Goal: Navigation & Orientation: Find specific page/section

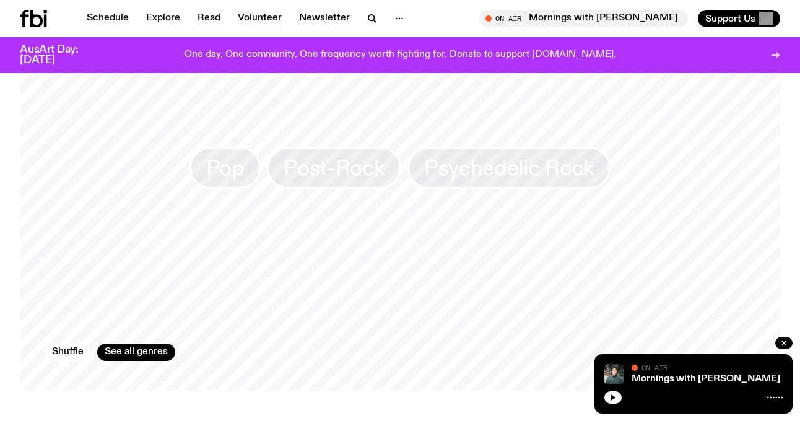
scroll to position [1128, 0]
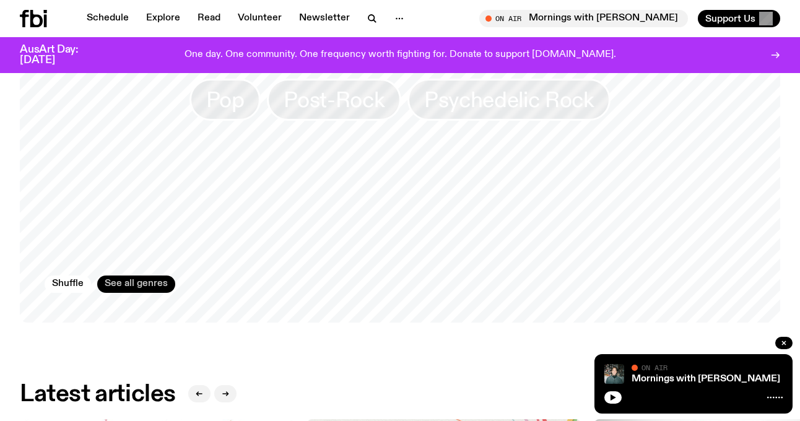
click at [115, 276] on link "See all genres" at bounding box center [136, 284] width 78 height 17
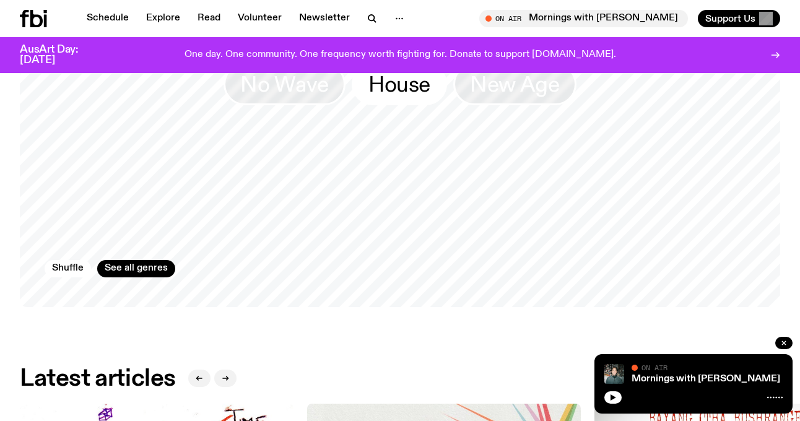
scroll to position [1154, 0]
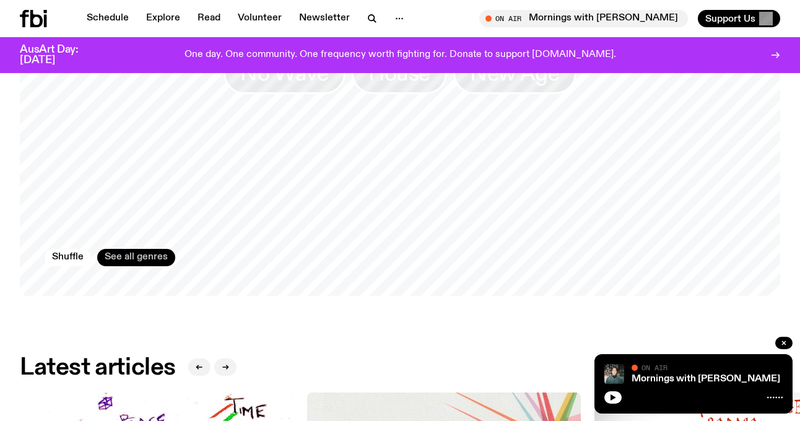
click at [148, 249] on link "See all genres" at bounding box center [136, 257] width 78 height 17
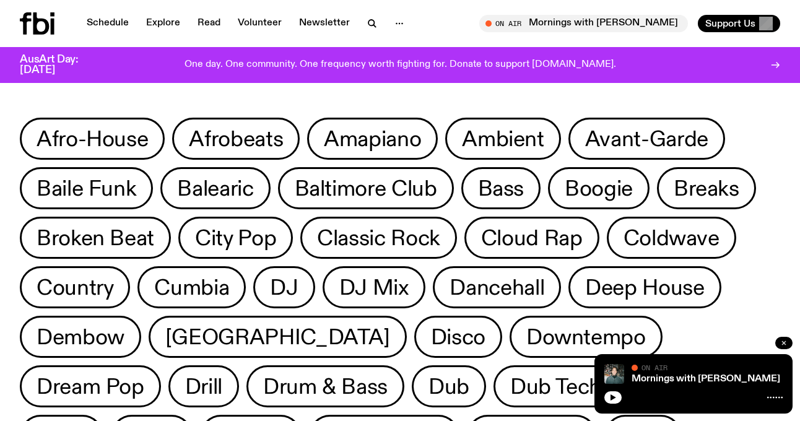
click at [783, 340] on icon "button" at bounding box center [783, 342] width 7 height 7
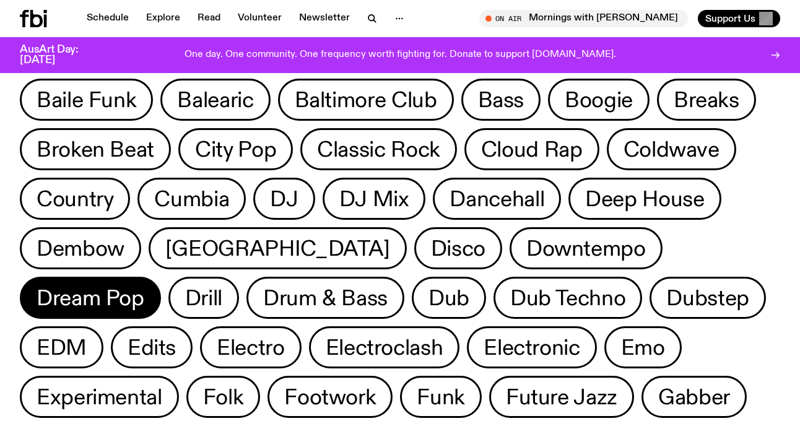
scroll to position [81, 0]
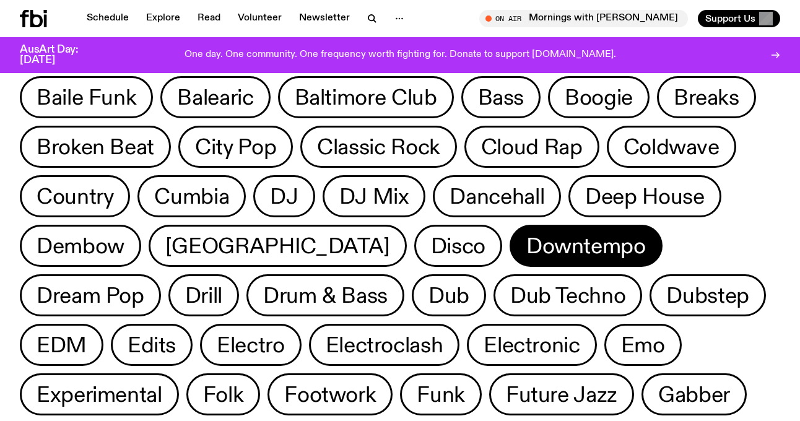
click at [526, 243] on span "Downtempo" at bounding box center [586, 246] width 120 height 24
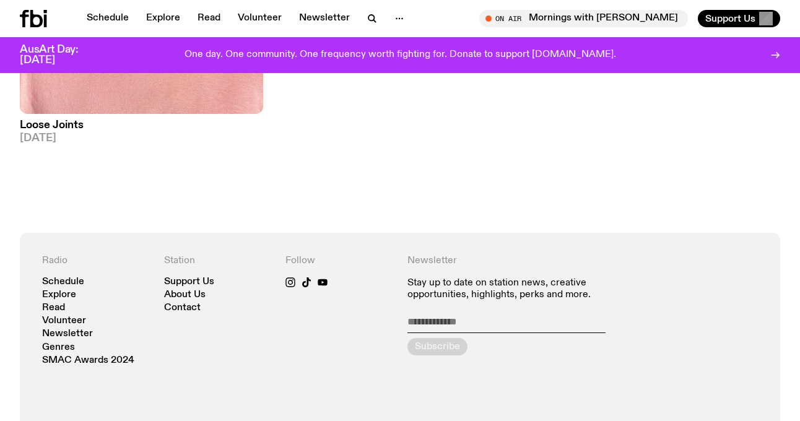
scroll to position [646, 0]
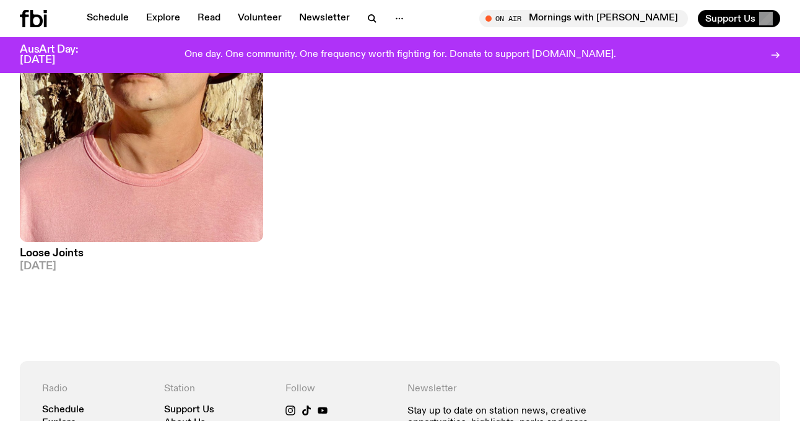
scroll to position [575, 0]
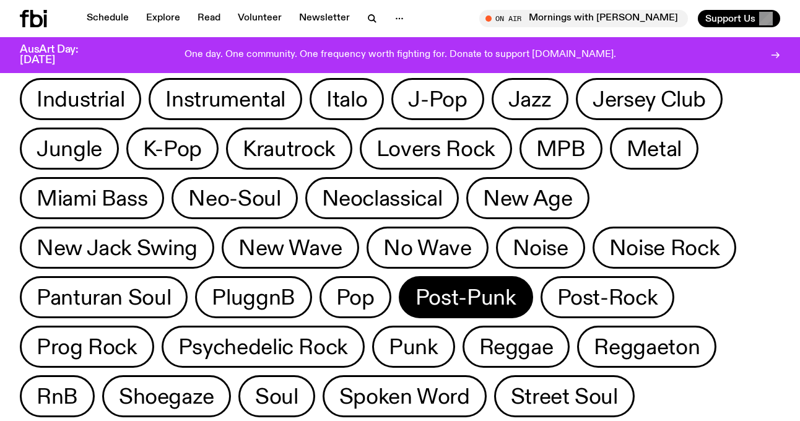
click at [415, 301] on span "Post-Punk" at bounding box center [465, 297] width 101 height 24
